Goal: Use online tool/utility: Utilize a website feature to perform a specific function

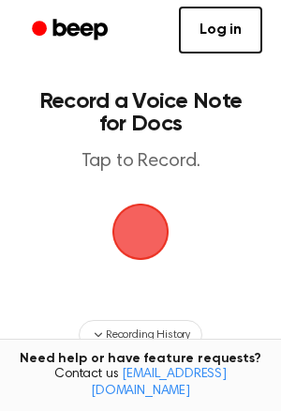
click at [134, 229] on span "button" at bounding box center [140, 231] width 53 height 53
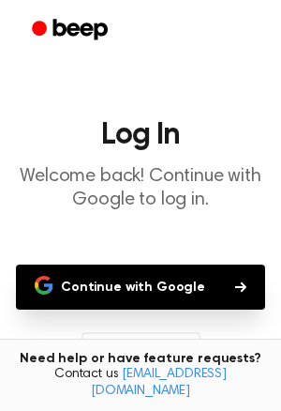
click at [183, 296] on button "Continue with Google" at bounding box center [140, 286] width 249 height 45
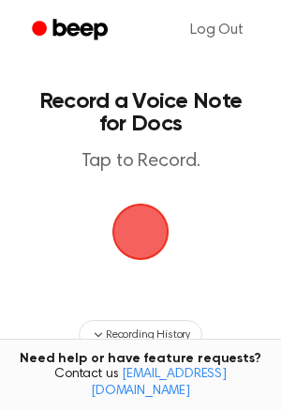
click at [163, 224] on span "button" at bounding box center [140, 231] width 53 height 53
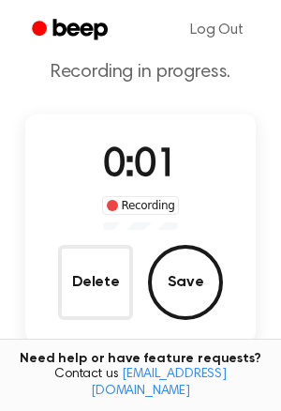
scroll to position [70, 0]
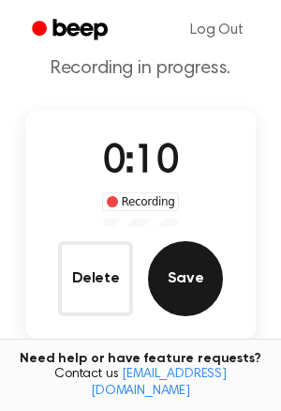
click at [179, 267] on button "Save" at bounding box center [185, 278] width 75 height 75
